Goal: Communication & Community: Connect with others

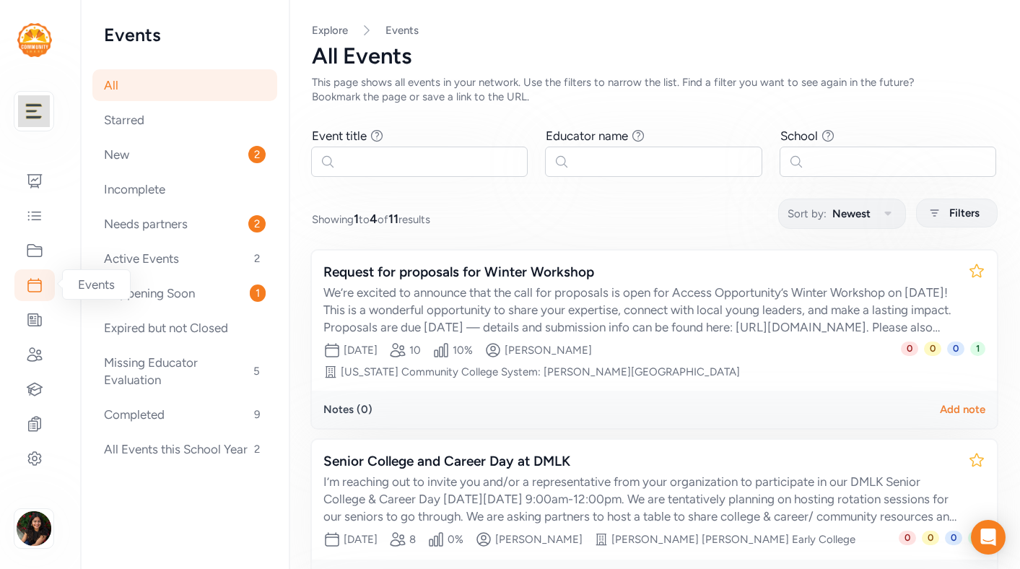
click at [33, 280] on icon at bounding box center [34, 285] width 13 height 13
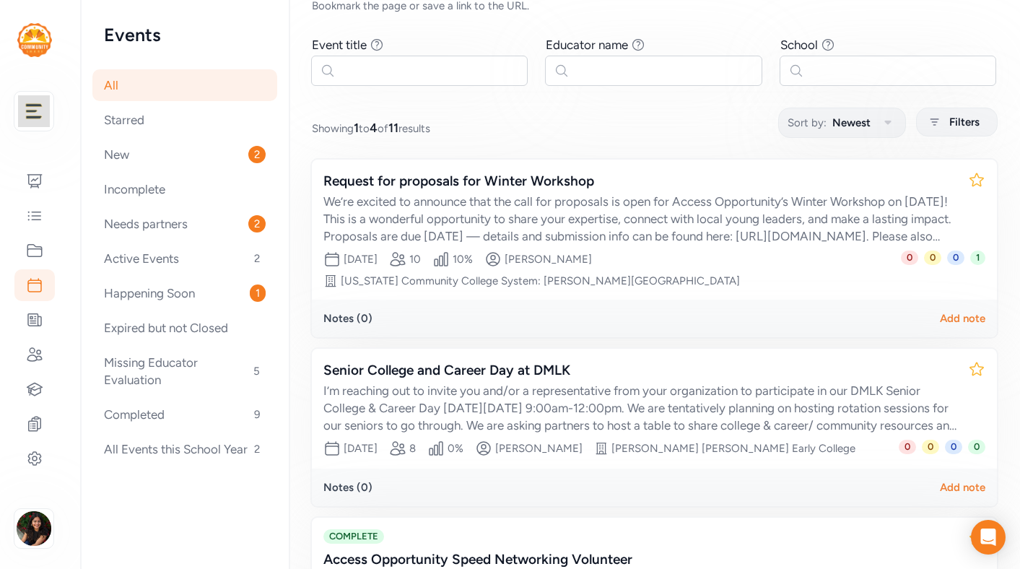
scroll to position [127, 0]
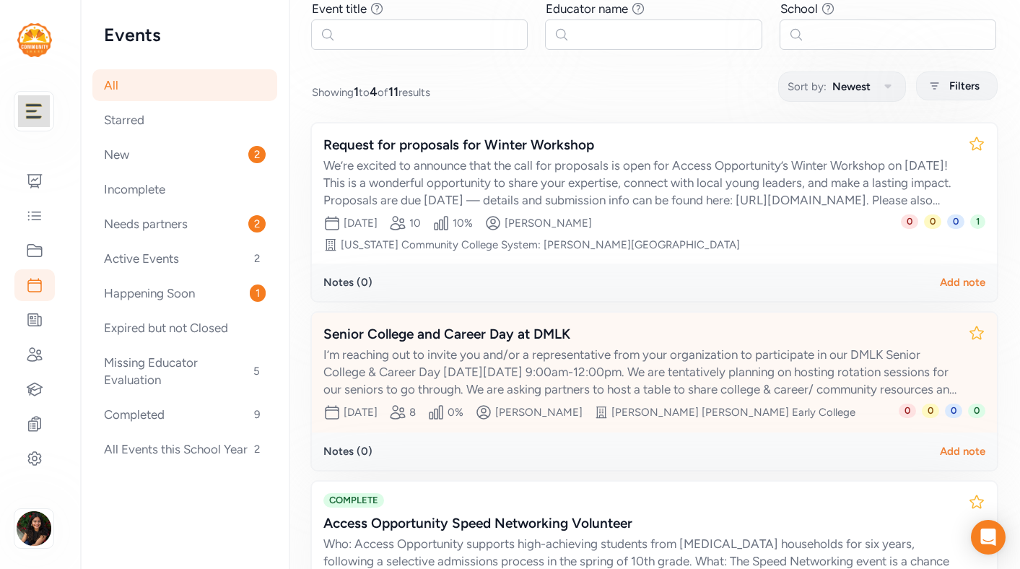
click at [650, 381] on div "I’m reaching out to invite you and/or a representative from your organization t…" at bounding box center [639, 372] width 633 height 52
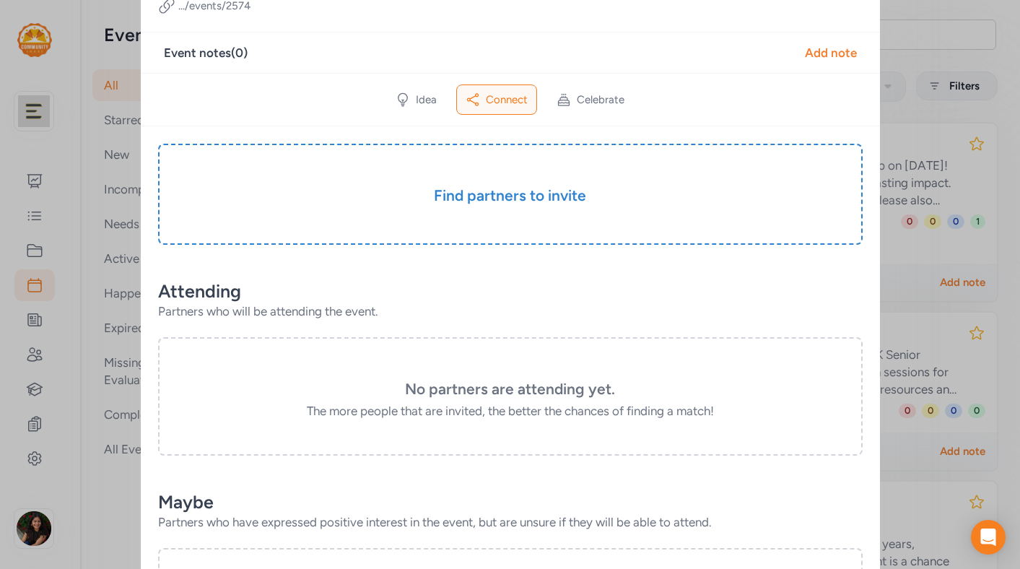
scroll to position [169, 0]
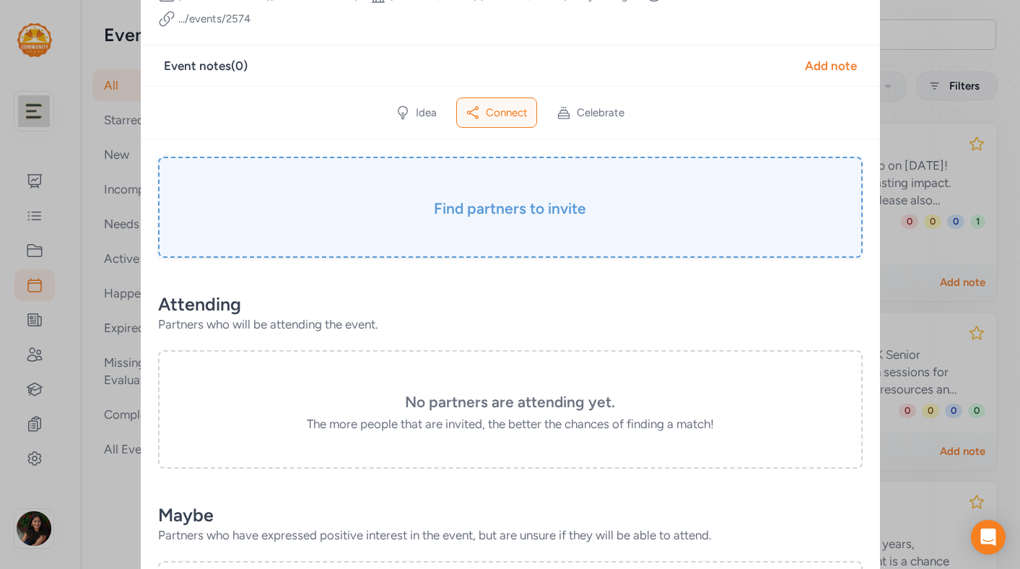
click at [545, 205] on div "Find partners to invite" at bounding box center [510, 207] width 704 height 101
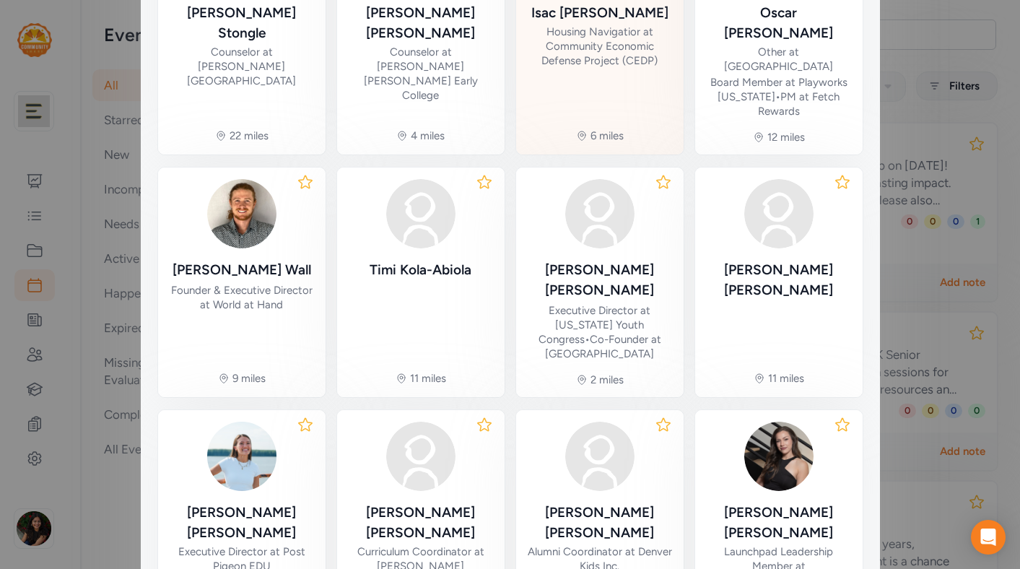
scroll to position [453, 0]
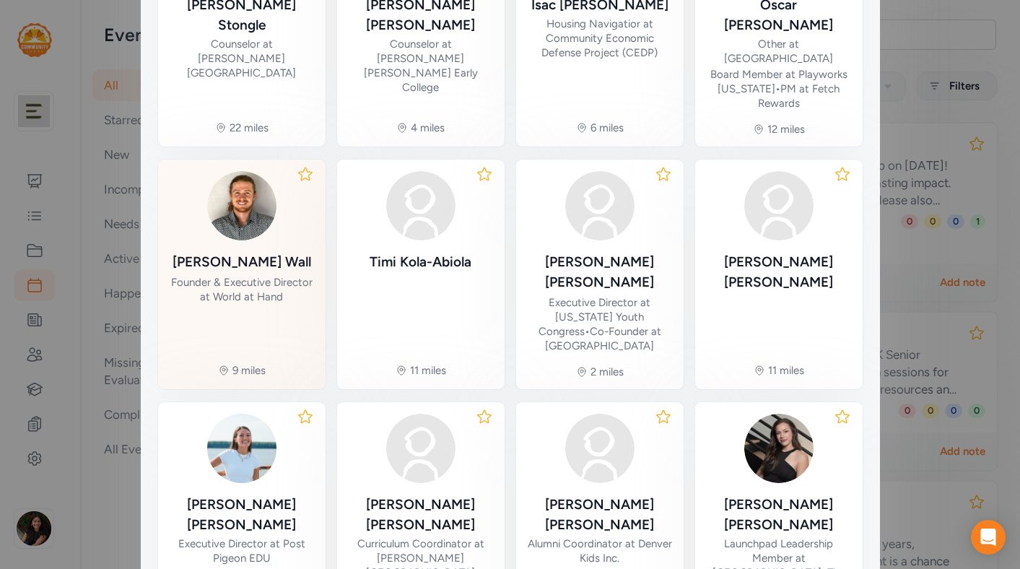
click at [271, 275] on div "Founder & Executive Director at World at Hand" at bounding box center [242, 289] width 144 height 29
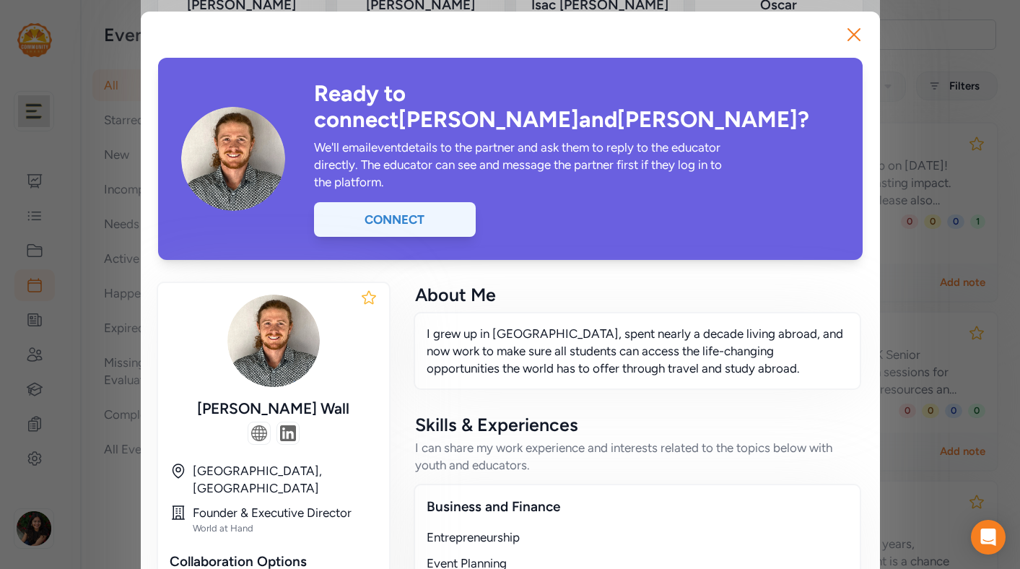
click at [424, 202] on div "Connect" at bounding box center [395, 219] width 162 height 35
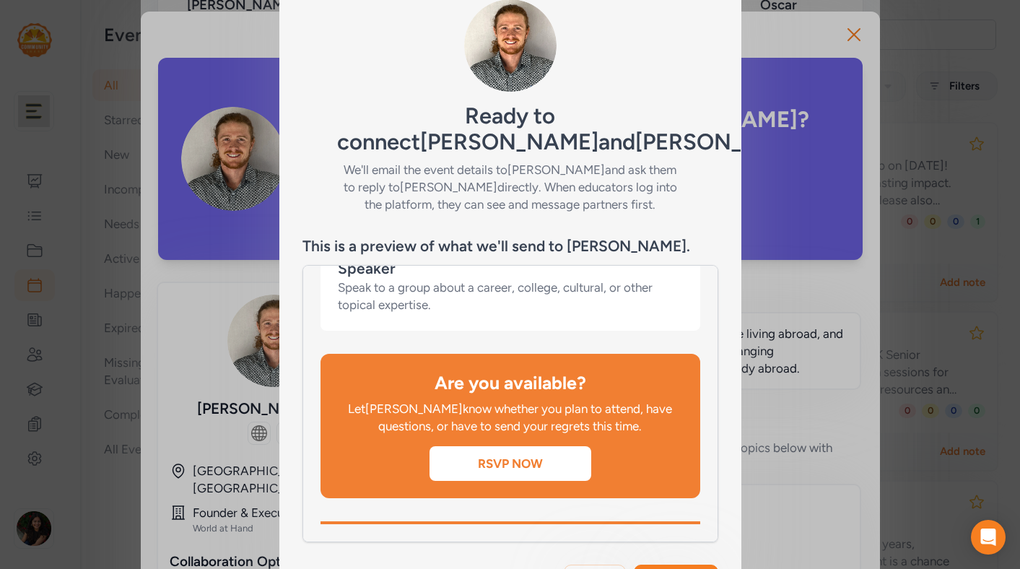
scroll to position [118, 0]
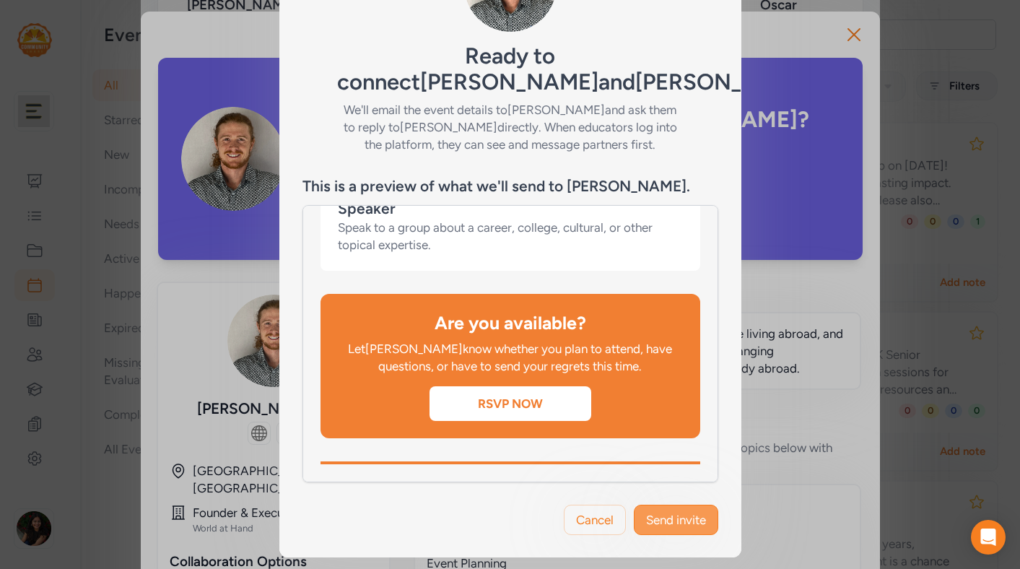
click at [683, 514] on span "Send invite" at bounding box center [676, 519] width 60 height 17
